Goal: Find specific page/section: Find specific page/section

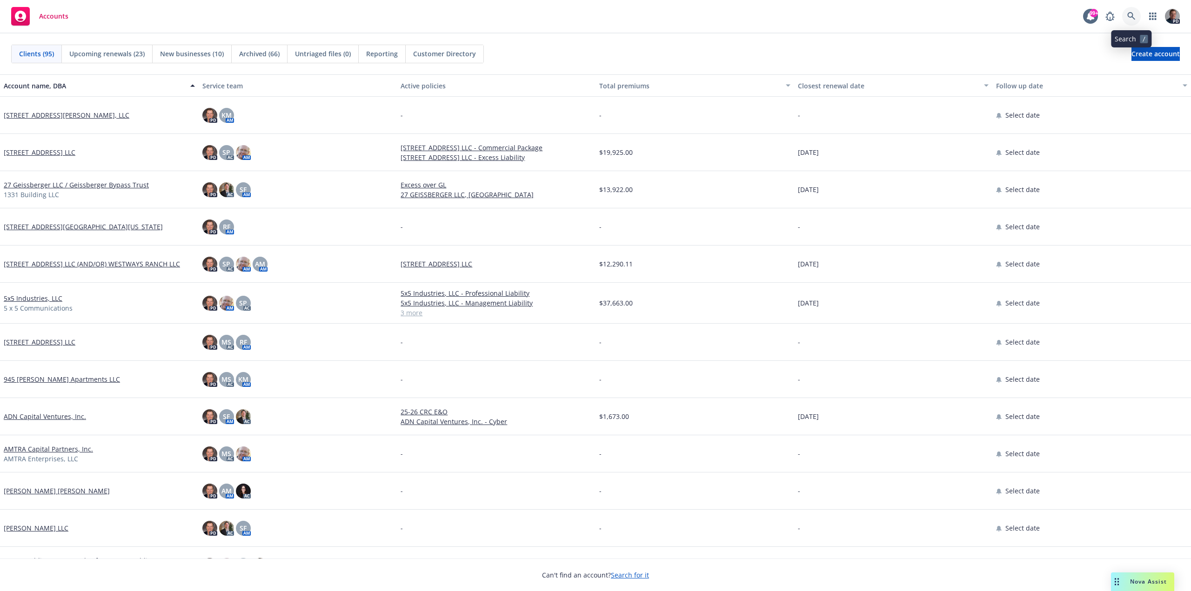
click at [1133, 13] on icon at bounding box center [1131, 16] width 8 height 8
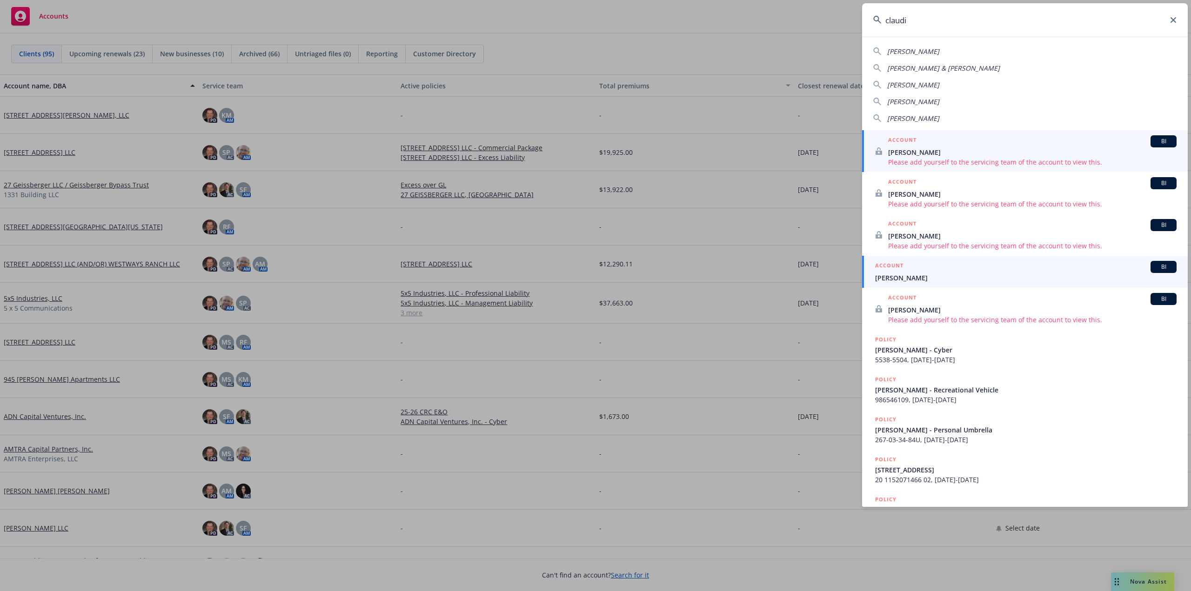
type input "claudi"
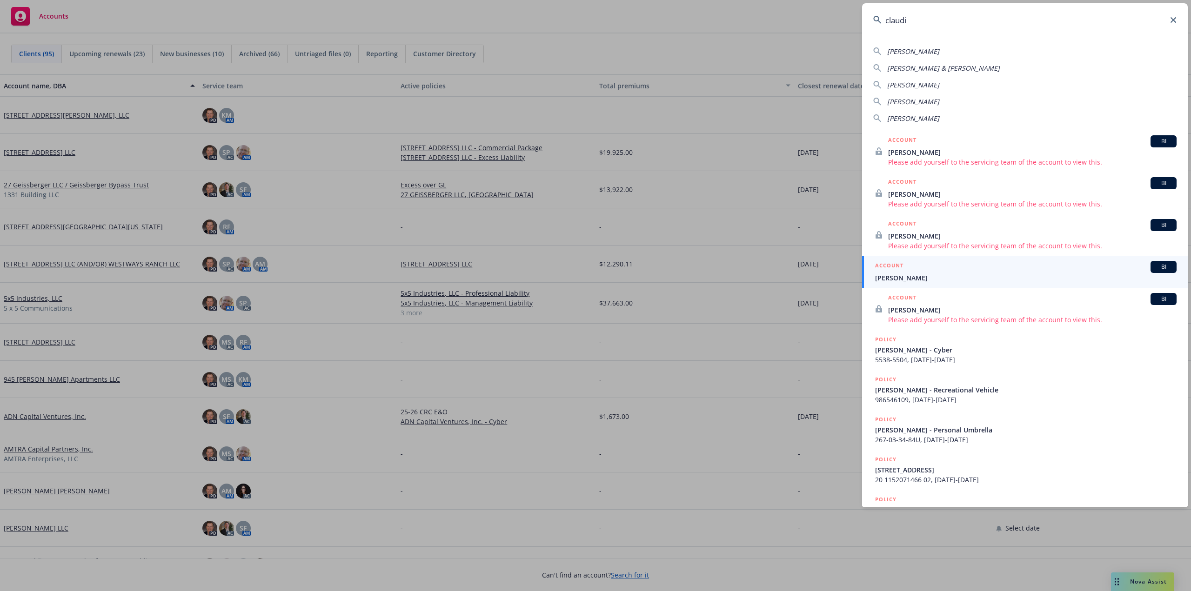
click at [925, 280] on span "[PERSON_NAME]" at bounding box center [1025, 278] width 301 height 10
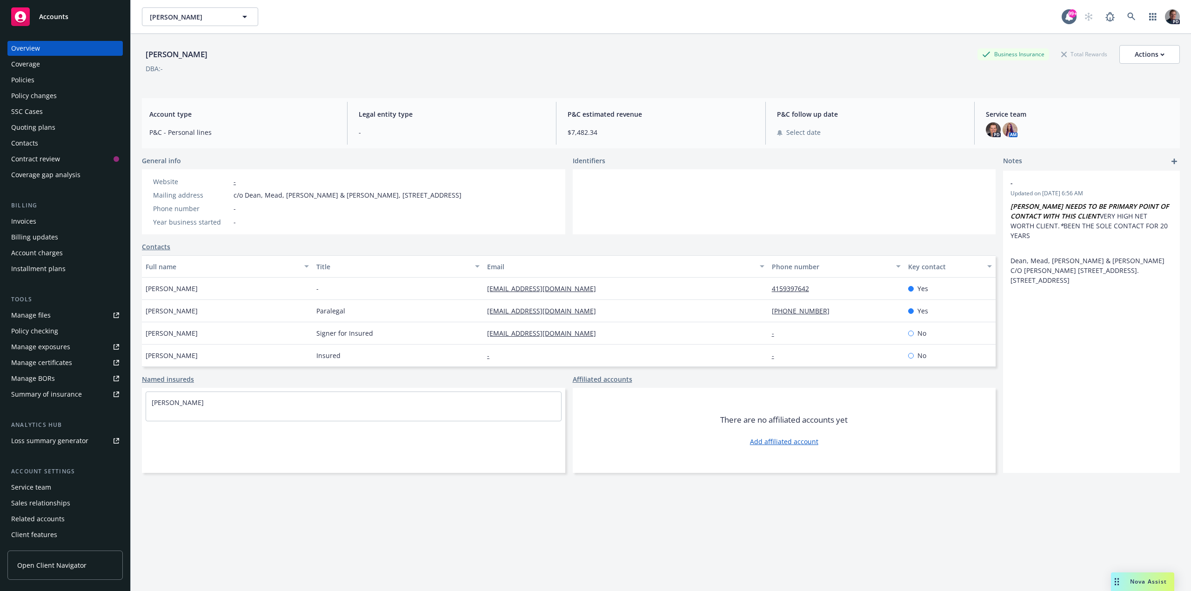
click at [41, 64] on div "Coverage" at bounding box center [65, 64] width 108 height 15
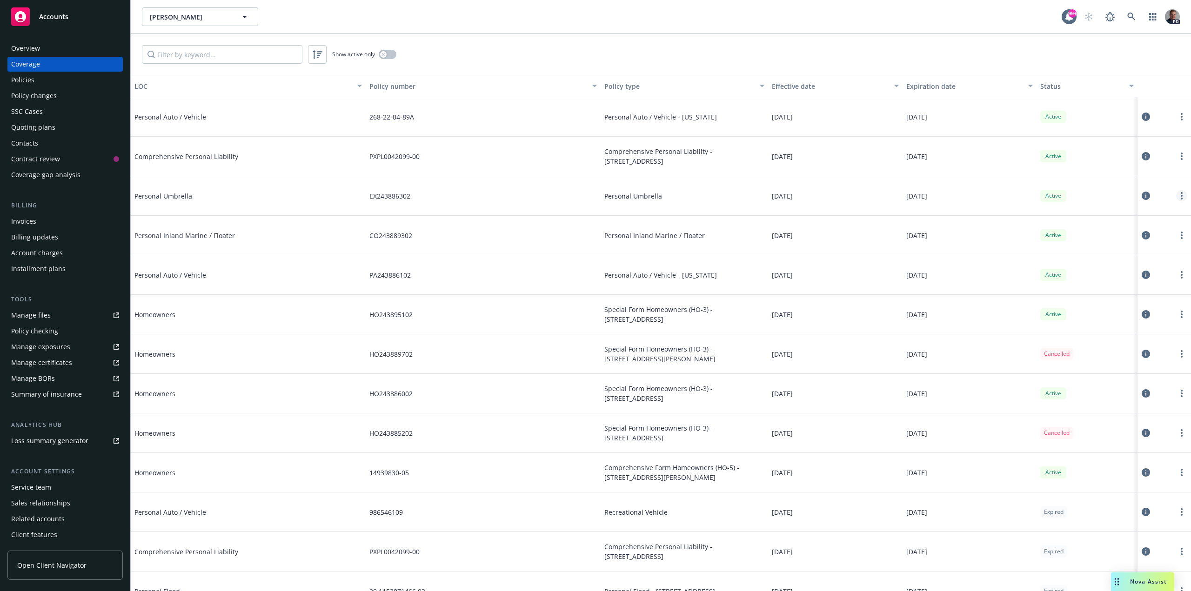
click at [1176, 194] on link "more" at bounding box center [1181, 195] width 11 height 11
click at [1097, 250] on link "View policy" at bounding box center [1118, 252] width 122 height 19
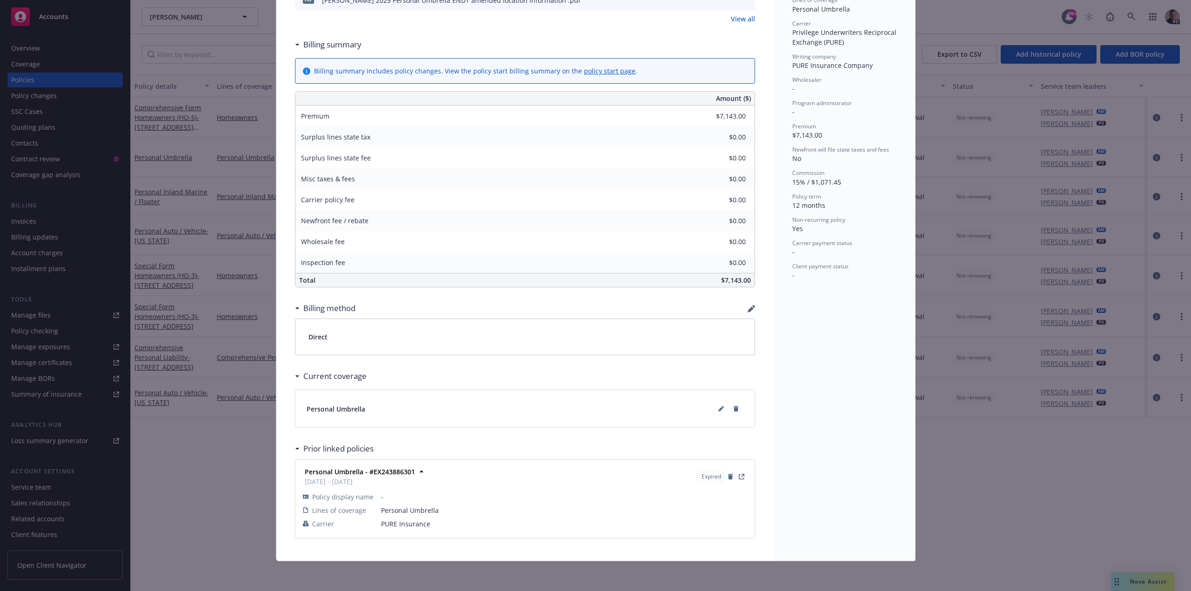
scroll to position [127, 0]
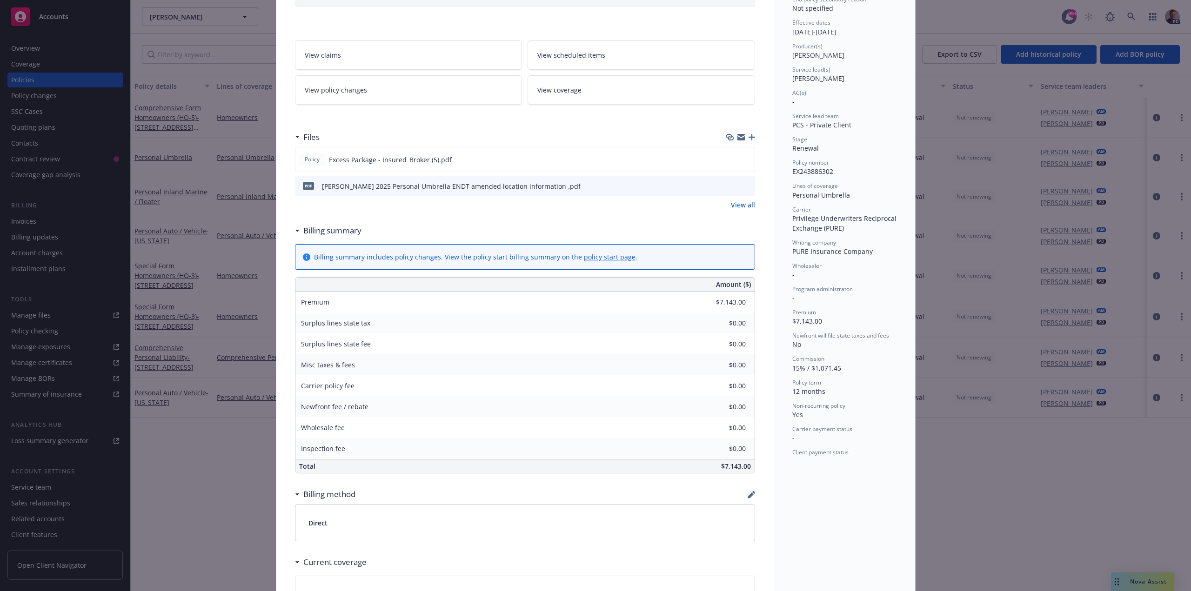
click at [743, 185] on icon "preview file" at bounding box center [746, 185] width 8 height 7
